Goal: Information Seeking & Learning: Check status

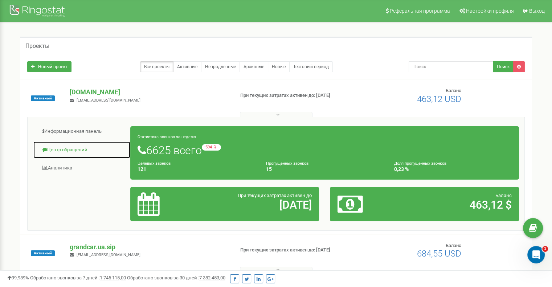
click at [75, 149] on link "Центр обращений" at bounding box center [82, 150] width 98 height 18
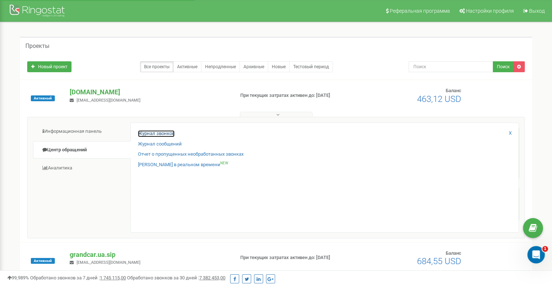
click at [145, 133] on link "Журнал звонков" at bounding box center [156, 133] width 37 height 7
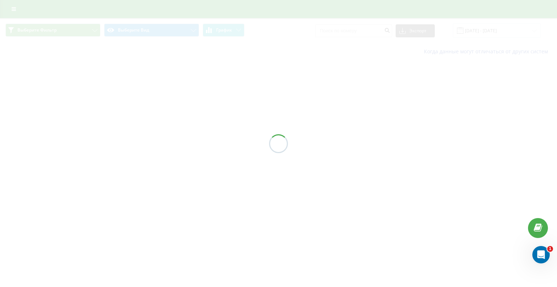
click at [372, 29] on div at bounding box center [278, 143] width 557 height 287
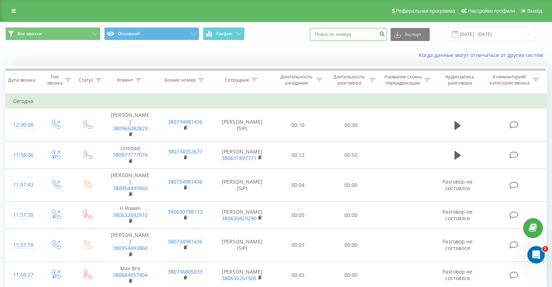
click at [370, 38] on input at bounding box center [348, 34] width 77 height 13
paste input "380 97 779 6734"
type input "380 97 779 6734"
click at [385, 34] on icon "submit" at bounding box center [382, 33] width 6 height 4
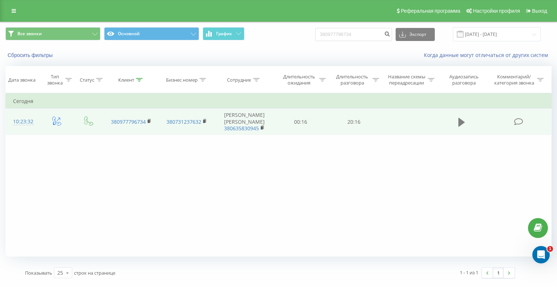
click at [458, 118] on icon at bounding box center [461, 122] width 7 height 10
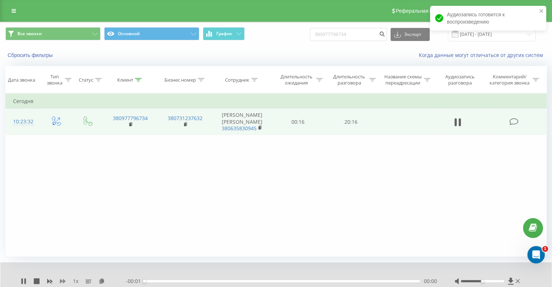
click at [64, 283] on icon at bounding box center [63, 281] width 6 height 6
click at [57, 283] on div "2 x" at bounding box center [73, 280] width 105 height 7
click at [62, 280] on icon at bounding box center [63, 281] width 6 height 6
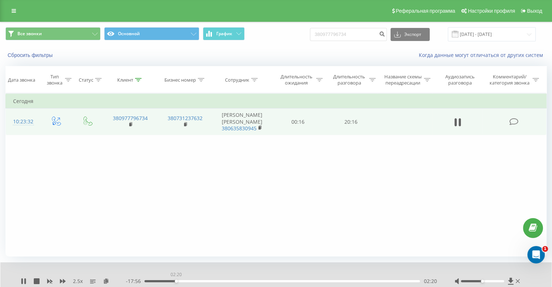
click at [176, 281] on div "02:20" at bounding box center [281, 281] width 275 height 2
click at [176, 283] on div "- 20:16 00:00 00:00" at bounding box center [281, 280] width 310 height 7
click at [181, 280] on div "02:41" at bounding box center [281, 281] width 275 height 2
